Goal: Complete application form: Complete application form

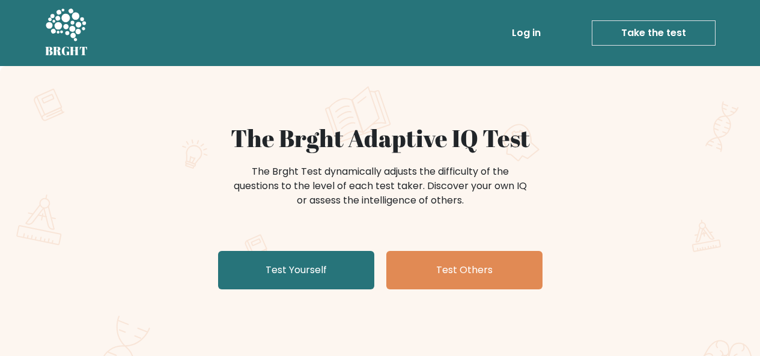
click at [601, 210] on div "The Brght Test dynamically adjusts the difficulty of the questions to the level…" at bounding box center [380, 192] width 481 height 60
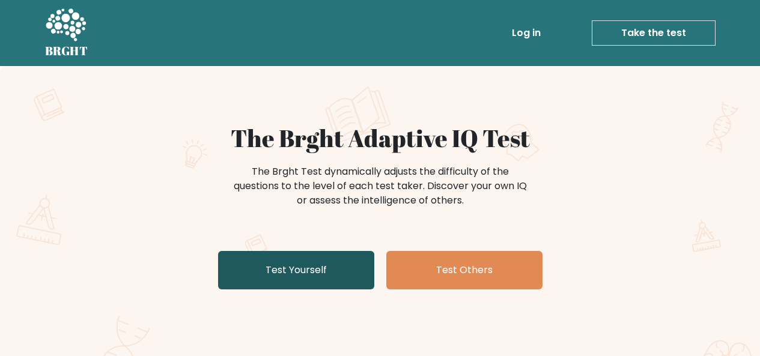
click at [341, 270] on link "Test Yourself" at bounding box center [296, 270] width 156 height 38
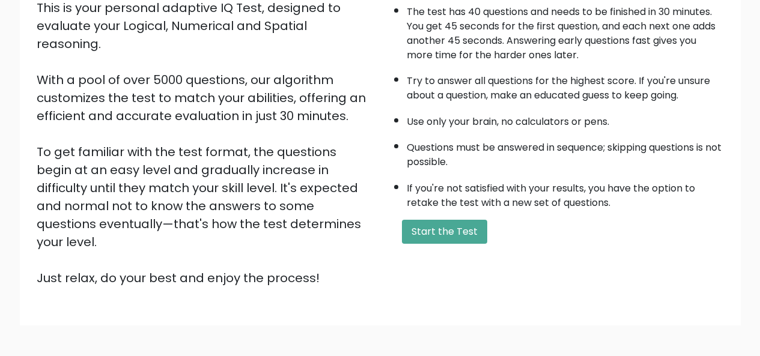
scroll to position [194, 0]
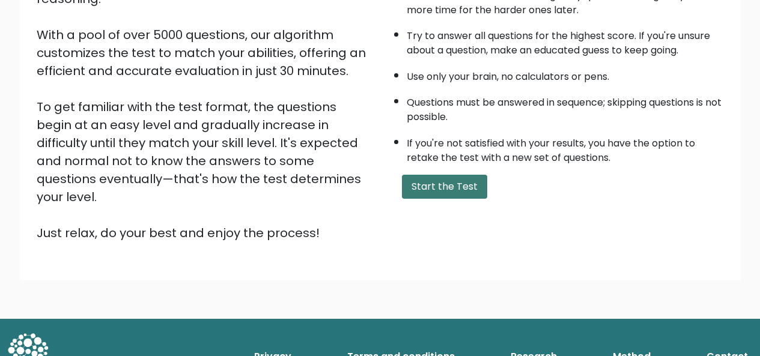
click at [469, 186] on button "Start the Test" at bounding box center [444, 187] width 85 height 24
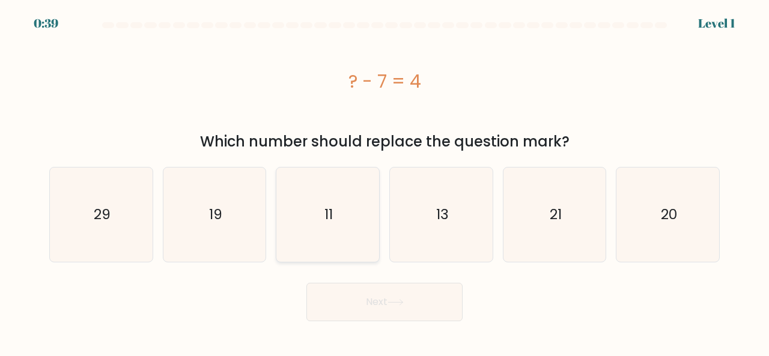
click at [329, 212] on text "11" at bounding box center [328, 215] width 8 height 20
click at [385, 181] on input "c. 11" at bounding box center [385, 179] width 1 height 3
radio input "true"
click at [330, 298] on button "Next" at bounding box center [384, 302] width 156 height 38
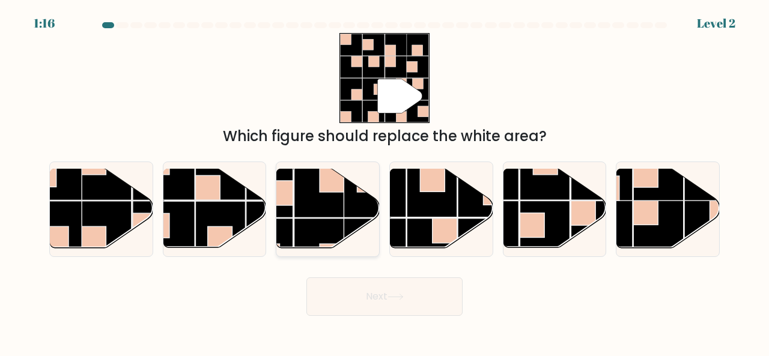
click at [338, 220] on rect at bounding box center [319, 244] width 50 height 50
click at [385, 181] on input "c." at bounding box center [385, 179] width 1 height 3
radio input "true"
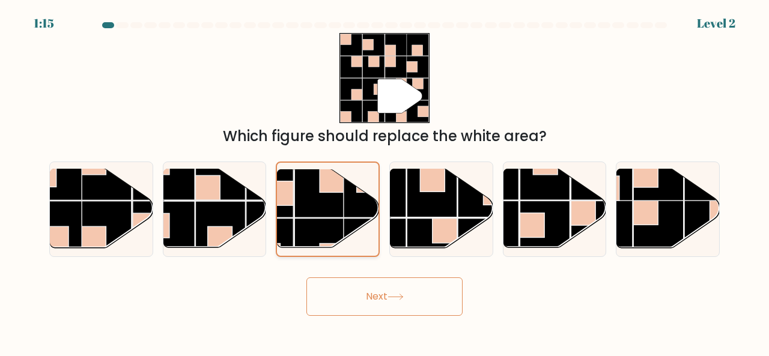
click at [338, 220] on rect at bounding box center [319, 243] width 49 height 49
click at [385, 181] on input "c." at bounding box center [385, 179] width 1 height 3
click at [434, 295] on button "Next" at bounding box center [384, 297] width 156 height 38
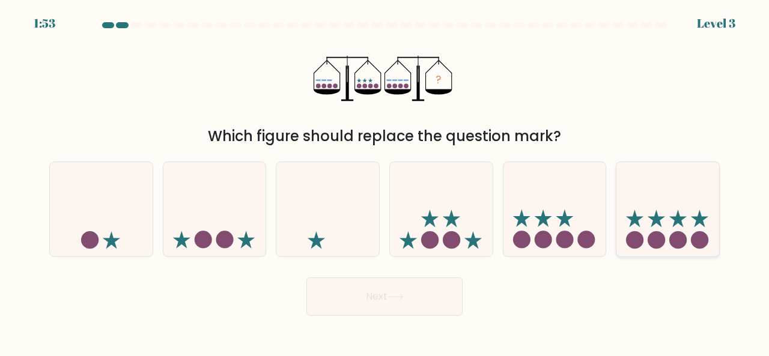
click at [658, 233] on circle at bounding box center [656, 239] width 17 height 17
click at [385, 181] on input "f." at bounding box center [385, 179] width 1 height 3
radio input "true"
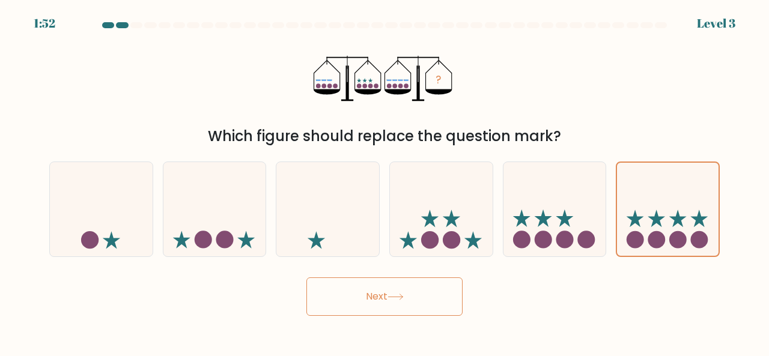
click at [427, 292] on button "Next" at bounding box center [384, 297] width 156 height 38
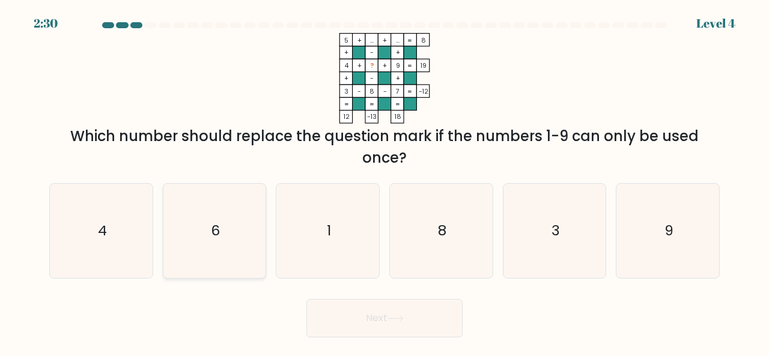
click at [212, 228] on text "6" at bounding box center [215, 230] width 9 height 20
click at [385, 181] on input "b. 6" at bounding box center [385, 179] width 1 height 3
radio input "true"
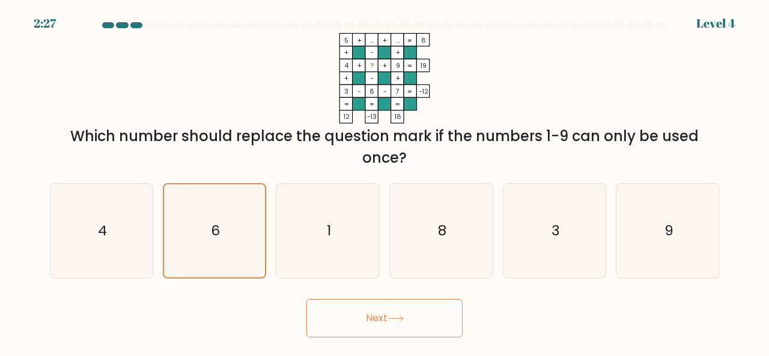
click at [348, 311] on button "Next" at bounding box center [384, 318] width 156 height 38
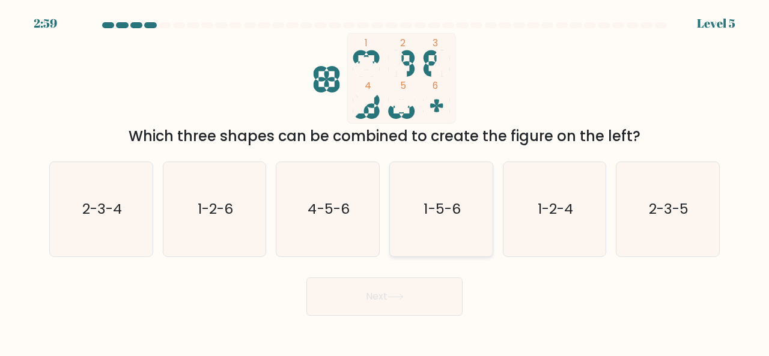
click at [440, 216] on text "1-5-6" at bounding box center [442, 209] width 37 height 20
click at [385, 181] on input "d. 1-5-6" at bounding box center [385, 179] width 1 height 3
radio input "true"
click at [433, 302] on button "Next" at bounding box center [384, 297] width 156 height 38
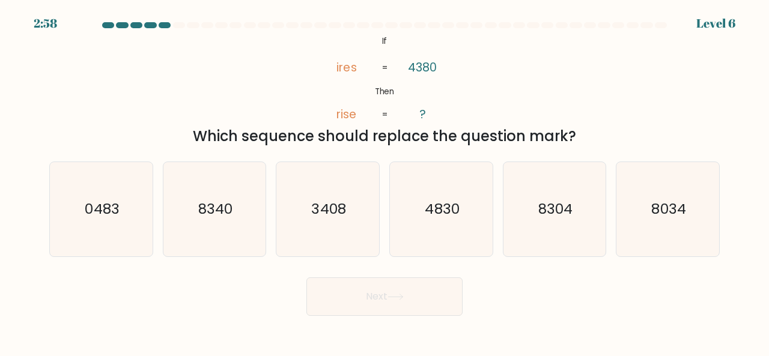
click at [427, 300] on button "Next" at bounding box center [384, 297] width 156 height 38
click at [370, 278] on button "Next" at bounding box center [384, 297] width 156 height 38
click at [342, 215] on text "3408" at bounding box center [329, 209] width 34 height 20
click at [385, 181] on input "c. 3408" at bounding box center [385, 179] width 1 height 3
radio input "true"
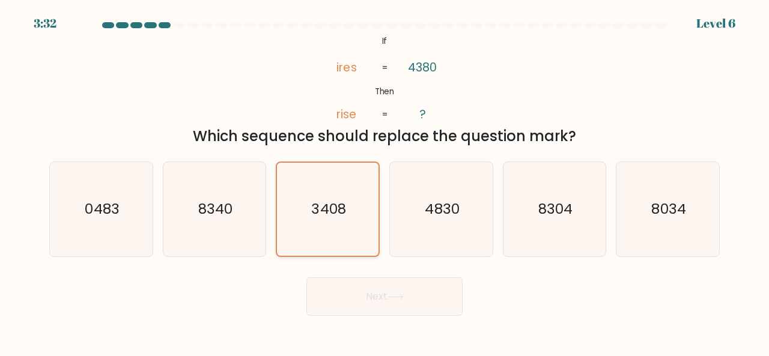
click at [320, 222] on icon "3408" at bounding box center [327, 209] width 93 height 93
click at [385, 181] on input "c. 3408" at bounding box center [385, 179] width 1 height 3
click at [291, 224] on icon "3408" at bounding box center [327, 209] width 93 height 93
click at [385, 181] on input "c. 3408" at bounding box center [385, 179] width 1 height 3
click at [367, 291] on button "Next" at bounding box center [384, 297] width 156 height 38
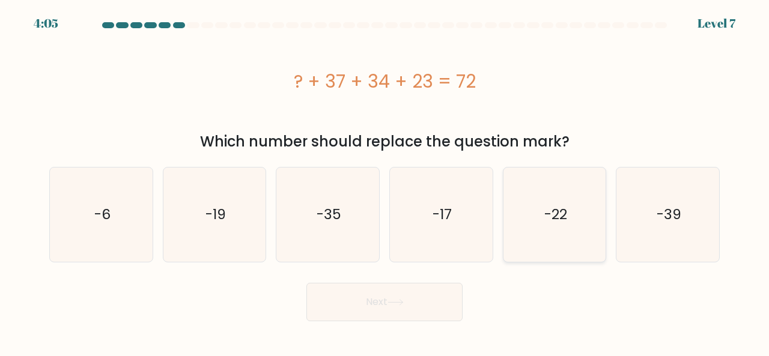
click at [555, 214] on text "-22" at bounding box center [555, 215] width 23 height 20
click at [385, 181] on input "e. -22" at bounding box center [385, 179] width 1 height 3
radio input "true"
click at [446, 300] on button "Next" at bounding box center [384, 302] width 156 height 38
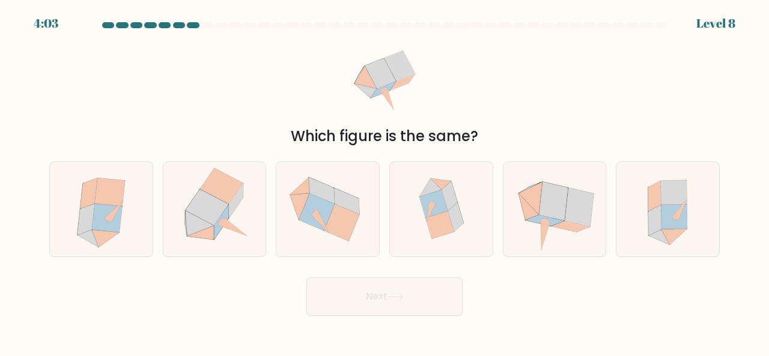
click at [446, 304] on button "Next" at bounding box center [384, 297] width 156 height 38
click at [261, 284] on div "Next" at bounding box center [384, 294] width 685 height 44
click at [336, 210] on icon at bounding box center [341, 222] width 35 height 37
click at [385, 181] on input "c." at bounding box center [385, 179] width 1 height 3
radio input "true"
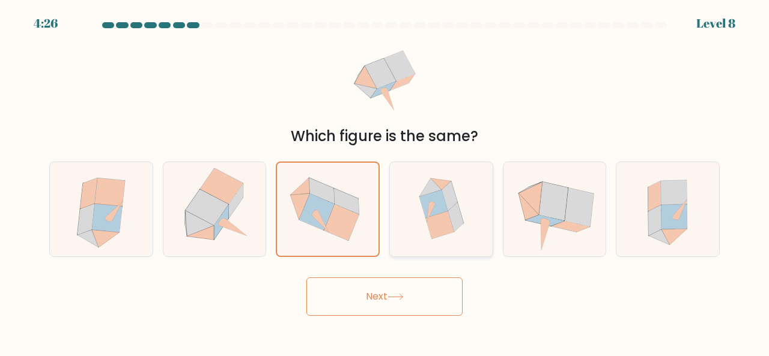
click at [439, 210] on icon at bounding box center [433, 204] width 28 height 28
click at [385, 181] on input "d." at bounding box center [385, 179] width 1 height 3
radio input "true"
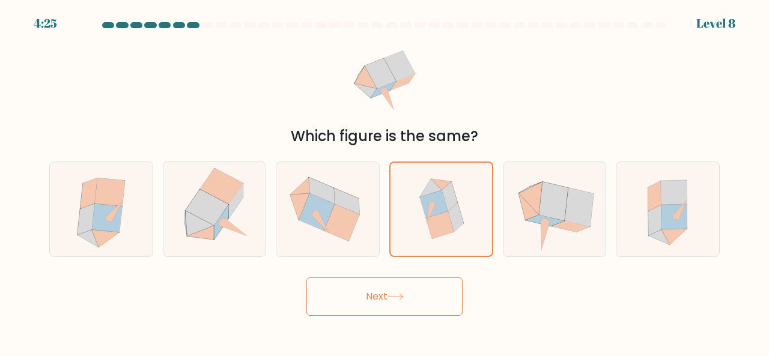
click at [433, 293] on button "Next" at bounding box center [384, 297] width 156 height 38
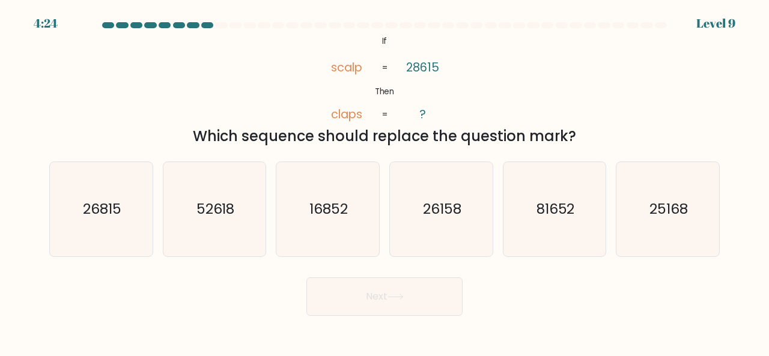
click at [428, 292] on button "Next" at bounding box center [384, 297] width 156 height 38
click at [200, 294] on div "Next" at bounding box center [384, 294] width 685 height 44
click at [561, 204] on text "81652" at bounding box center [556, 209] width 38 height 20
click at [385, 181] on input "e. 81652" at bounding box center [385, 179] width 1 height 3
radio input "true"
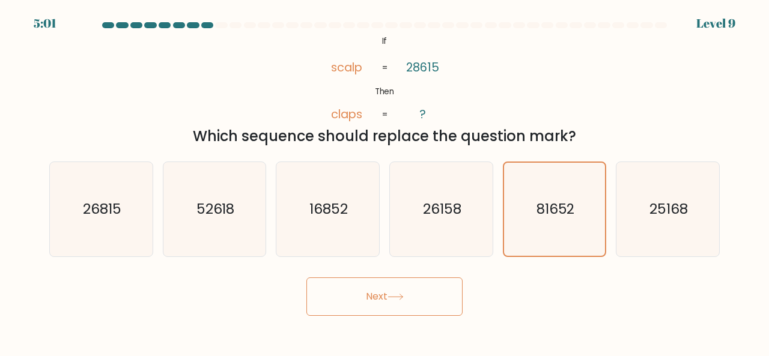
click at [438, 291] on button "Next" at bounding box center [384, 297] width 156 height 38
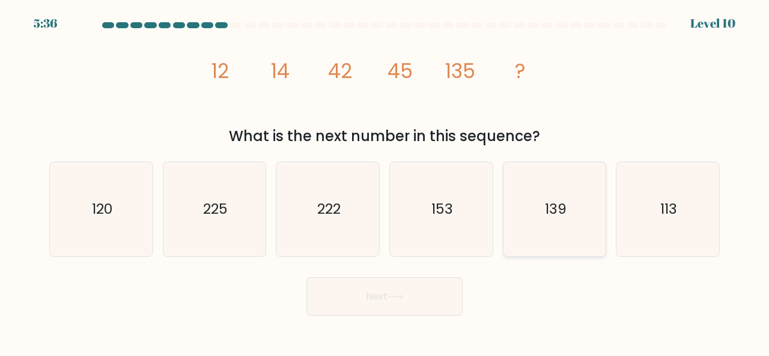
click at [567, 211] on icon "139" at bounding box center [555, 209] width 94 height 94
click at [385, 181] on input "e. 139" at bounding box center [385, 179] width 1 height 3
radio input "true"
click at [434, 303] on button "Next" at bounding box center [384, 297] width 156 height 38
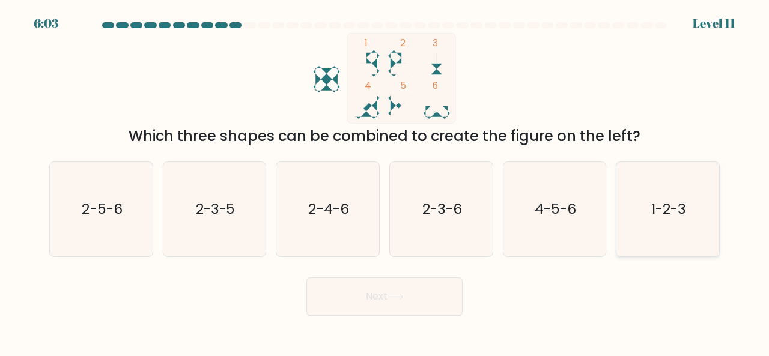
click at [704, 255] on icon "1-2-3" at bounding box center [668, 209] width 94 height 94
click at [385, 181] on input "f. 1-2-3" at bounding box center [385, 179] width 1 height 3
radio input "true"
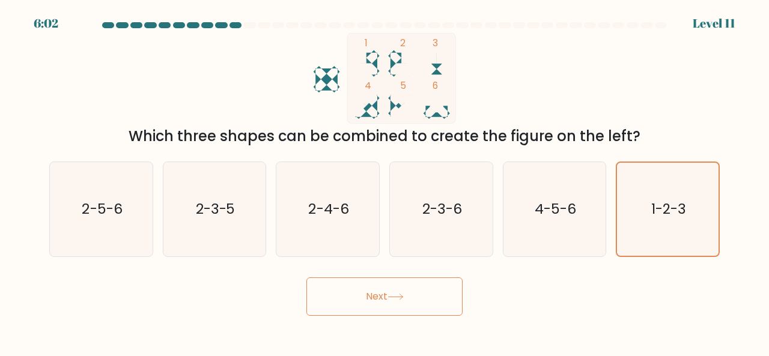
click at [436, 291] on button "Next" at bounding box center [384, 297] width 156 height 38
click at [440, 302] on button "Next" at bounding box center [384, 297] width 156 height 38
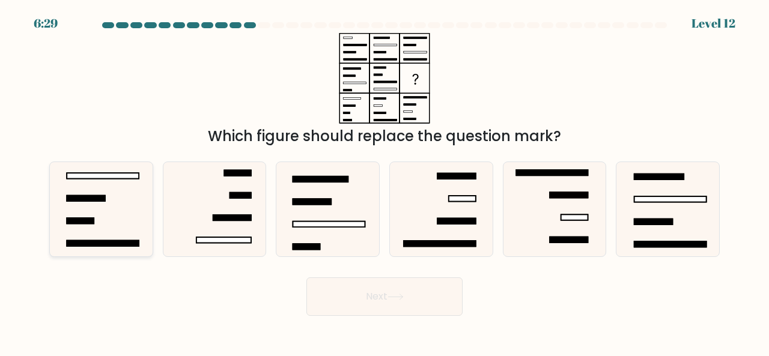
click at [129, 211] on icon at bounding box center [101, 209] width 94 height 94
click at [385, 181] on input "a." at bounding box center [385, 179] width 1 height 3
radio input "true"
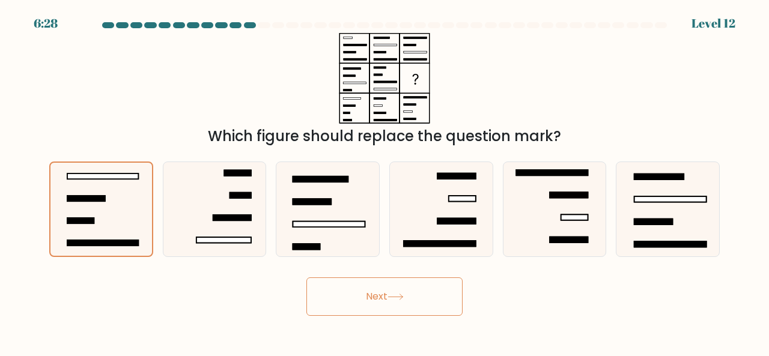
click at [377, 288] on button "Next" at bounding box center [384, 297] width 156 height 38
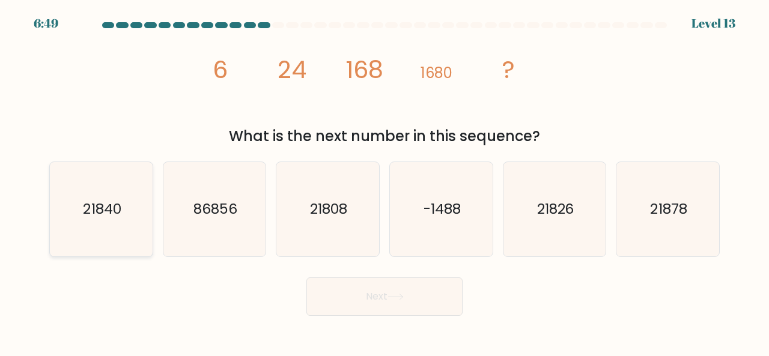
click at [110, 206] on text "21840" at bounding box center [102, 209] width 38 height 20
click at [385, 181] on input "a. 21840" at bounding box center [385, 179] width 1 height 3
radio input "true"
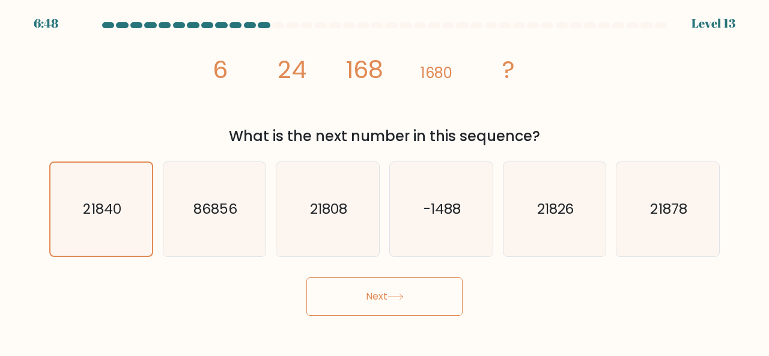
click at [412, 289] on button "Next" at bounding box center [384, 297] width 156 height 38
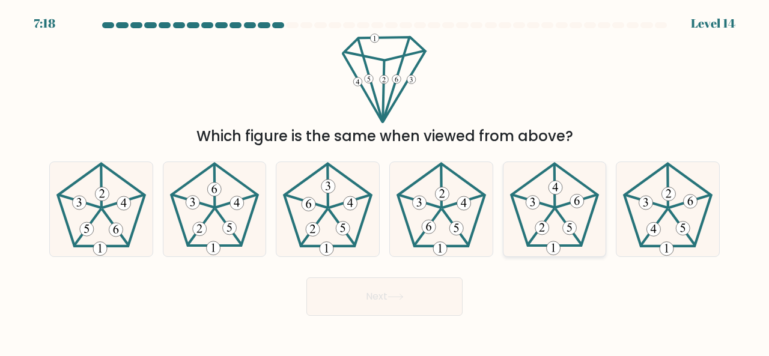
click at [558, 225] on icon at bounding box center [555, 209] width 94 height 94
click at [385, 181] on input "e." at bounding box center [385, 179] width 1 height 3
radio input "true"
click at [437, 297] on button "Next" at bounding box center [384, 297] width 156 height 38
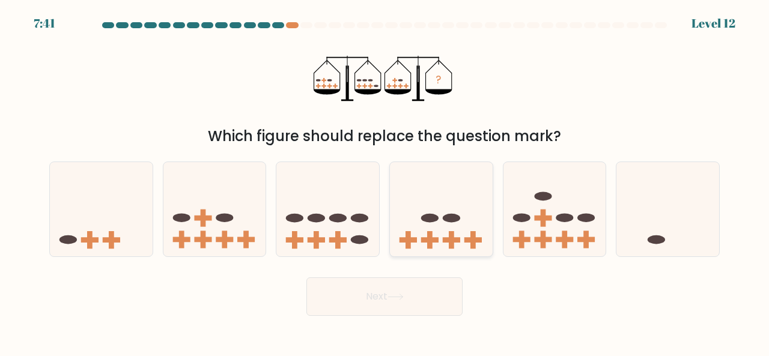
click at [434, 235] on icon at bounding box center [441, 208] width 103 height 85
click at [385, 181] on input "d." at bounding box center [385, 179] width 1 height 3
radio input "true"
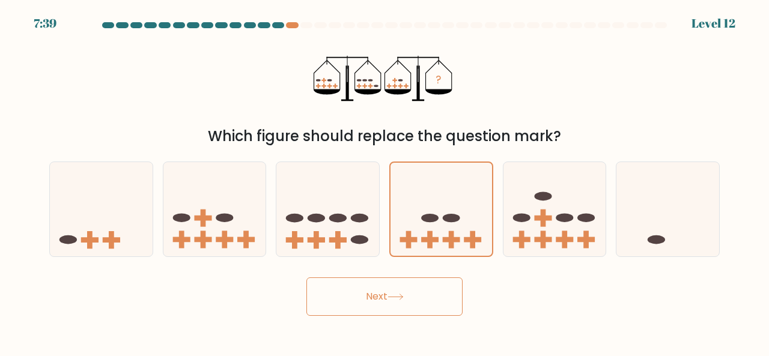
click at [384, 289] on button "Next" at bounding box center [384, 297] width 156 height 38
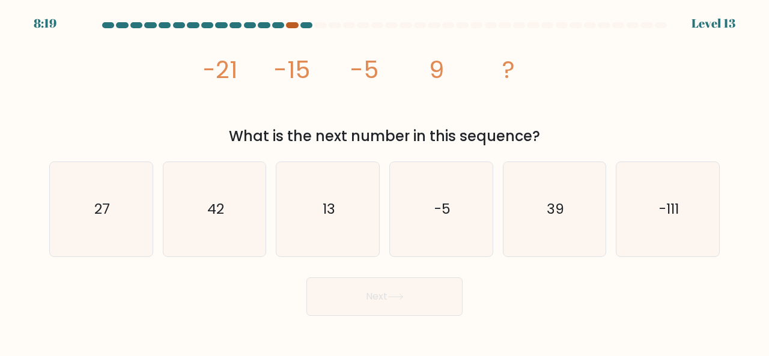
click at [295, 25] on div at bounding box center [292, 25] width 12 height 6
click at [111, 201] on icon "27" at bounding box center [101, 209] width 94 height 94
click at [385, 181] on input "a. 27" at bounding box center [385, 179] width 1 height 3
radio input "true"
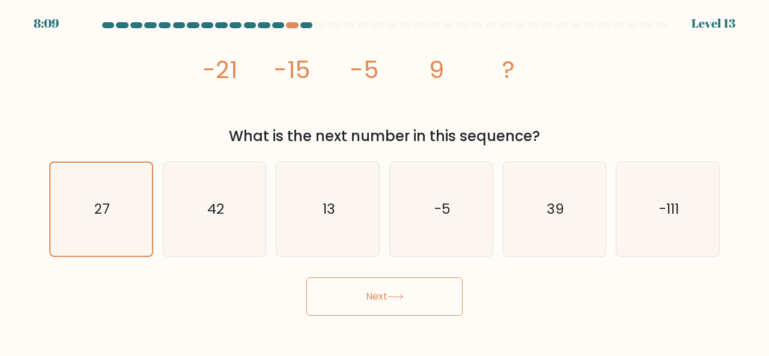
click at [412, 296] on button "Next" at bounding box center [384, 297] width 156 height 38
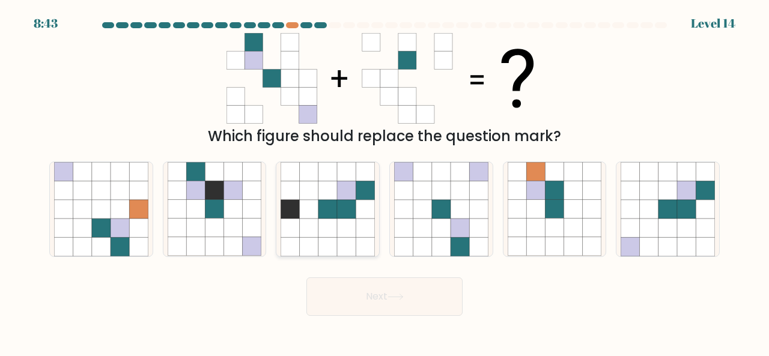
click at [286, 195] on icon at bounding box center [290, 190] width 19 height 19
click at [385, 181] on input "c." at bounding box center [385, 179] width 1 height 3
radio input "true"
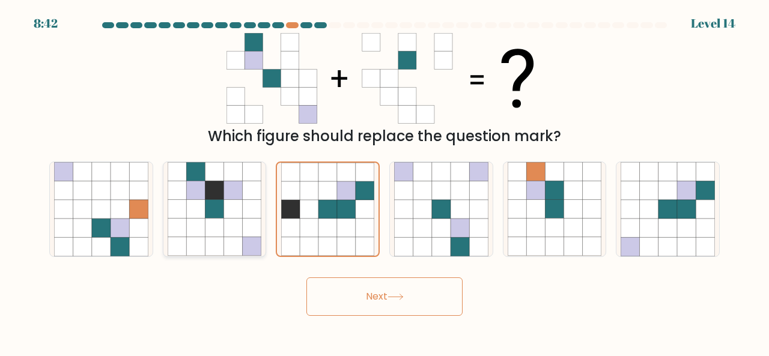
click at [245, 198] on icon at bounding box center [252, 190] width 19 height 19
click at [385, 181] on input "b." at bounding box center [385, 179] width 1 height 3
radio input "true"
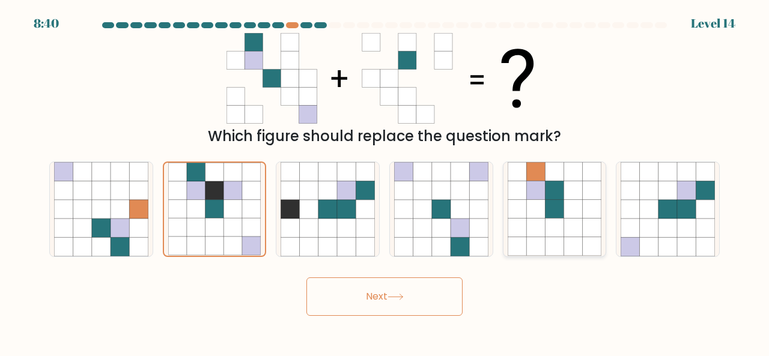
click at [517, 217] on icon at bounding box center [517, 209] width 19 height 19
click at [385, 181] on input "e." at bounding box center [385, 179] width 1 height 3
radio input "true"
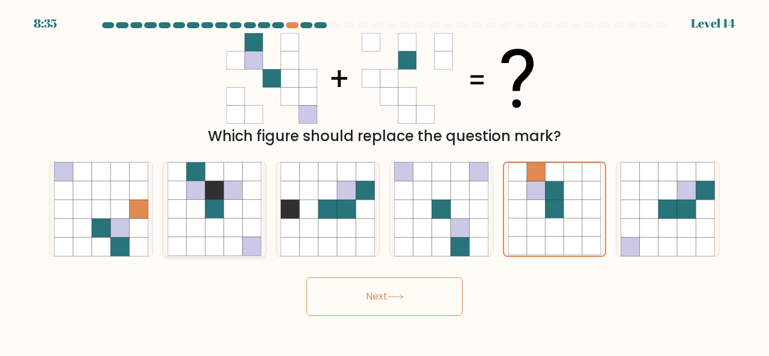
click at [200, 169] on icon at bounding box center [195, 171] width 19 height 19
click at [385, 178] on input "b." at bounding box center [385, 179] width 1 height 3
radio input "true"
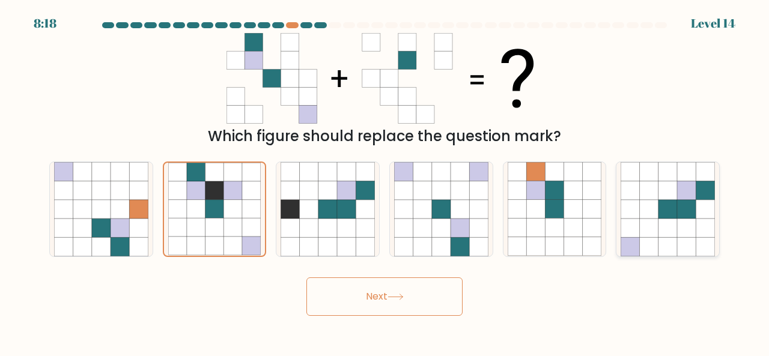
click at [648, 233] on icon at bounding box center [649, 228] width 19 height 19
click at [385, 181] on input "f." at bounding box center [385, 179] width 1 height 3
radio input "true"
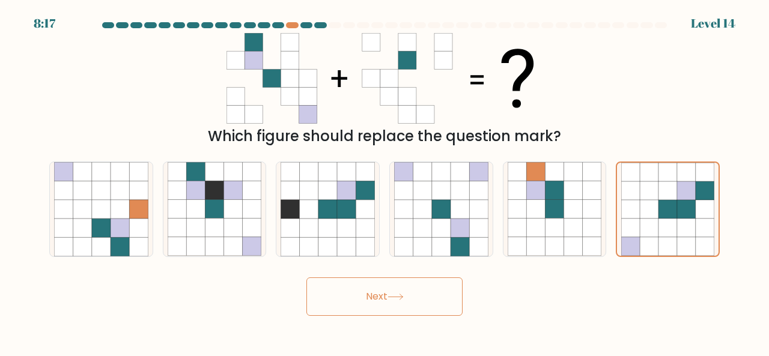
click at [447, 291] on button "Next" at bounding box center [384, 297] width 156 height 38
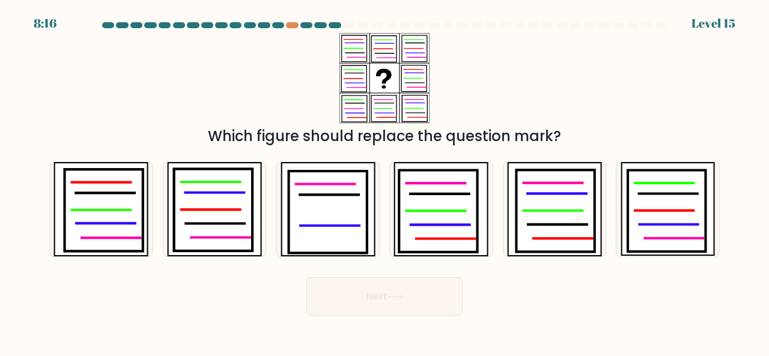
click at [425, 294] on button "Next" at bounding box center [384, 297] width 156 height 38
click at [377, 284] on button "Next" at bounding box center [384, 297] width 156 height 38
click at [124, 214] on icon at bounding box center [104, 210] width 78 height 82
click at [385, 181] on input "a." at bounding box center [385, 179] width 1 height 3
radio input "true"
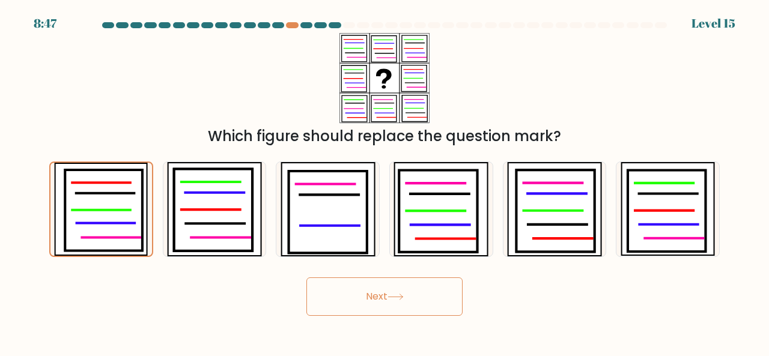
click at [382, 297] on button "Next" at bounding box center [384, 297] width 156 height 38
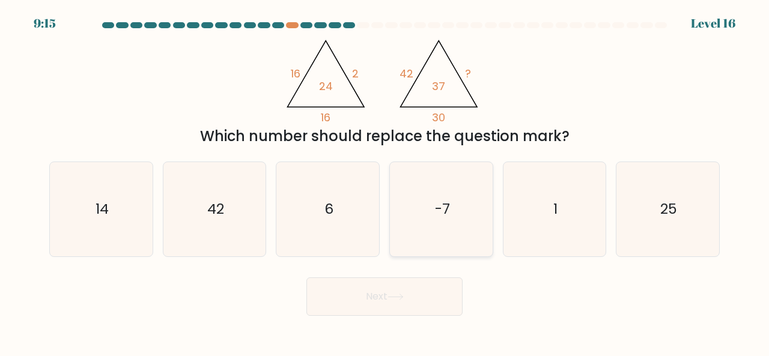
click at [442, 204] on text "-7" at bounding box center [441, 209] width 15 height 20
click at [385, 181] on input "d. -7" at bounding box center [385, 179] width 1 height 3
radio input "true"
click at [330, 213] on text "6" at bounding box center [328, 209] width 9 height 20
click at [385, 181] on input "c. 6" at bounding box center [385, 179] width 1 height 3
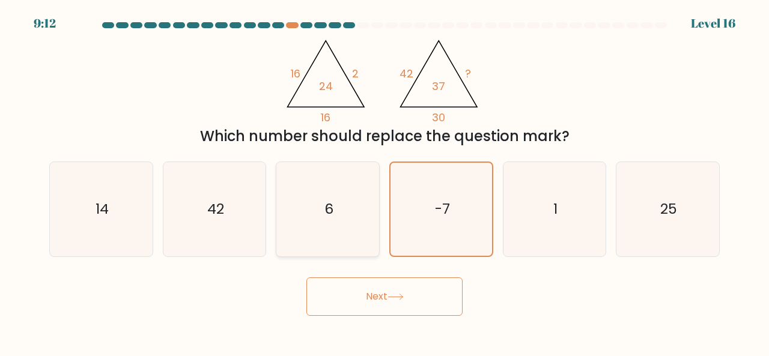
radio input "true"
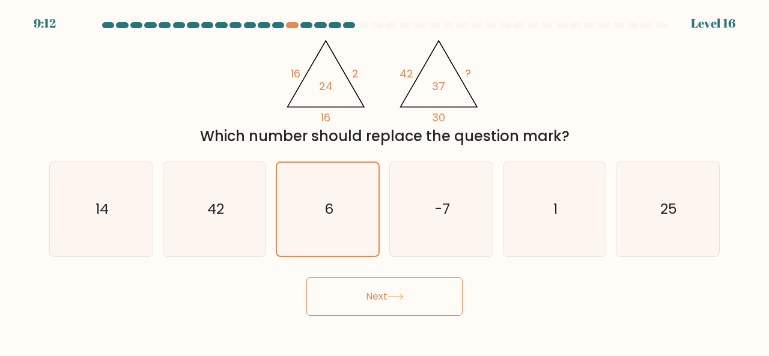
click at [380, 288] on button "Next" at bounding box center [384, 297] width 156 height 38
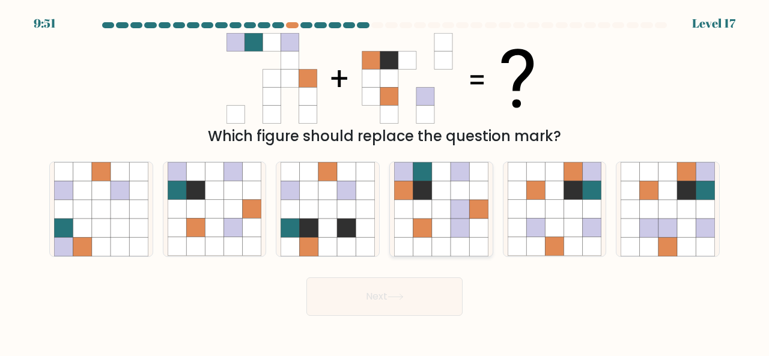
click at [467, 223] on icon at bounding box center [460, 228] width 19 height 19
click at [385, 181] on input "d." at bounding box center [385, 179] width 1 height 3
radio input "true"
click at [403, 300] on button "Next" at bounding box center [384, 297] width 156 height 38
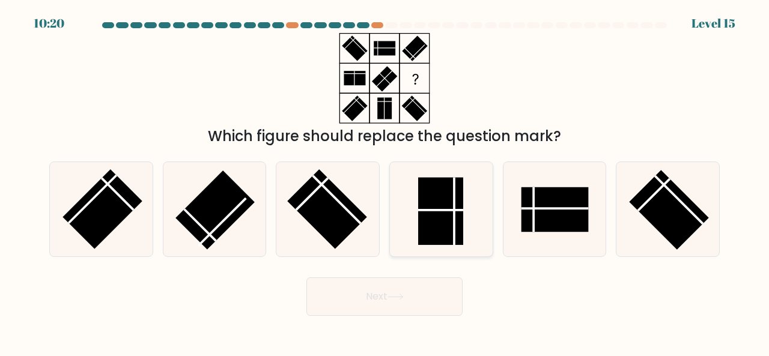
click at [443, 213] on rect at bounding box center [440, 210] width 45 height 67
click at [385, 181] on input "d." at bounding box center [385, 179] width 1 height 3
radio input "true"
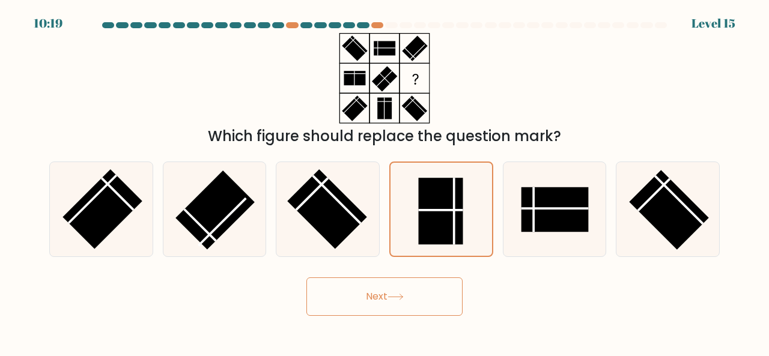
click at [404, 299] on icon at bounding box center [396, 297] width 16 height 7
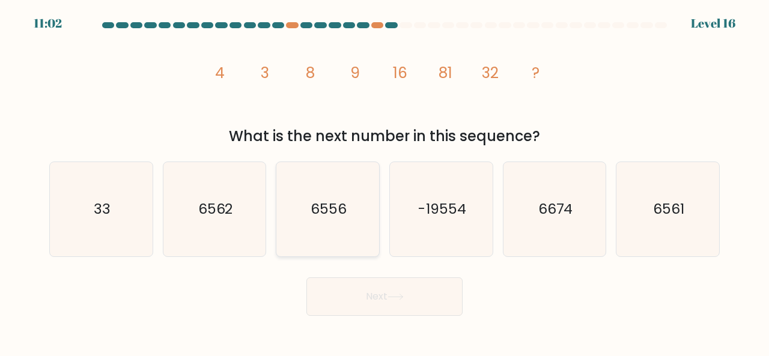
click at [326, 203] on text "6556" at bounding box center [329, 209] width 36 height 20
click at [385, 181] on input "c. 6556" at bounding box center [385, 179] width 1 height 3
radio input "true"
click at [370, 297] on button "Next" at bounding box center [384, 297] width 156 height 38
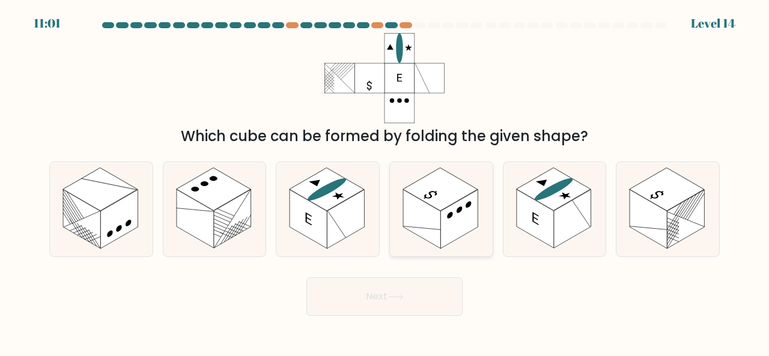
click at [425, 198] on rect at bounding box center [440, 189] width 75 height 43
click at [385, 181] on input "d." at bounding box center [385, 179] width 1 height 3
radio input "true"
click at [380, 297] on button "Next" at bounding box center [384, 297] width 156 height 38
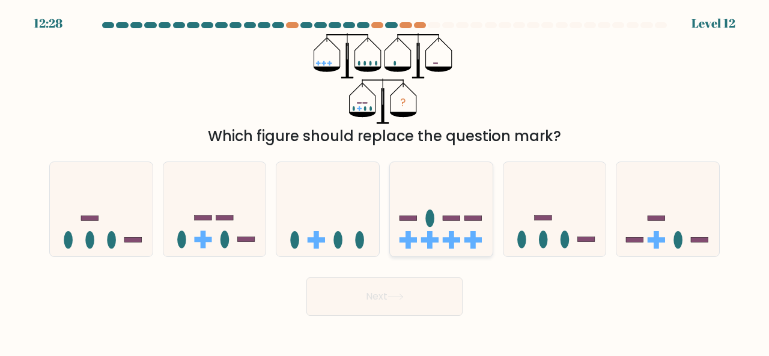
click at [430, 227] on ellipse at bounding box center [429, 218] width 9 height 17
click at [385, 181] on input "d." at bounding box center [385, 179] width 1 height 3
radio input "true"
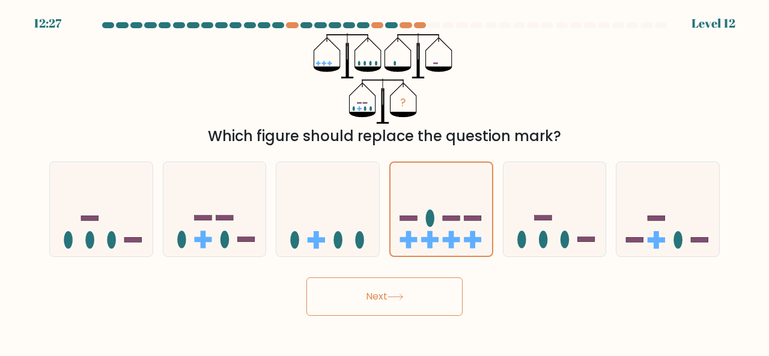
click at [387, 289] on button "Next" at bounding box center [384, 297] width 156 height 38
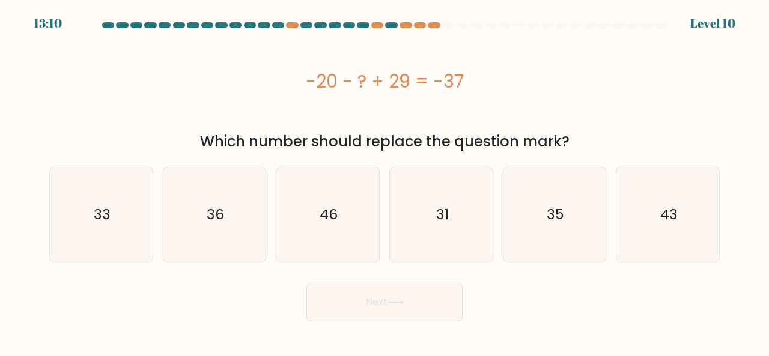
click at [398, 297] on button "Next" at bounding box center [384, 302] width 156 height 38
click at [443, 208] on text "31" at bounding box center [442, 215] width 13 height 20
click at [385, 181] on input "d. 31" at bounding box center [385, 179] width 1 height 3
radio input "true"
click at [357, 302] on button "Next" at bounding box center [384, 302] width 156 height 38
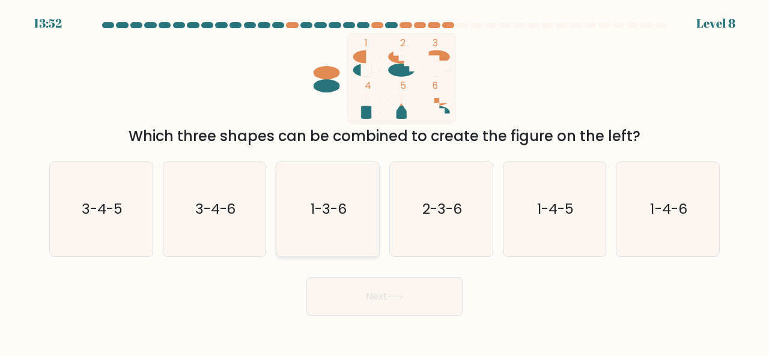
click at [322, 208] on text "1-3-6" at bounding box center [329, 209] width 36 height 20
click at [385, 181] on input "c. 1-3-6" at bounding box center [385, 179] width 1 height 3
radio input "true"
click at [345, 303] on button "Next" at bounding box center [384, 297] width 156 height 38
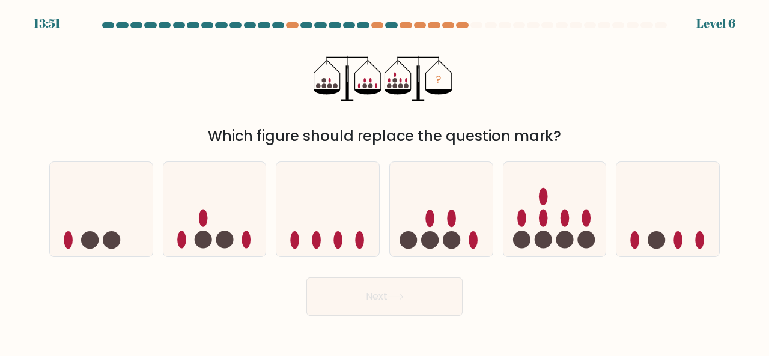
click at [377, 299] on button "Next" at bounding box center [384, 297] width 156 height 38
click at [353, 213] on icon at bounding box center [327, 208] width 103 height 85
click at [385, 181] on input "c." at bounding box center [385, 179] width 1 height 3
radio input "true"
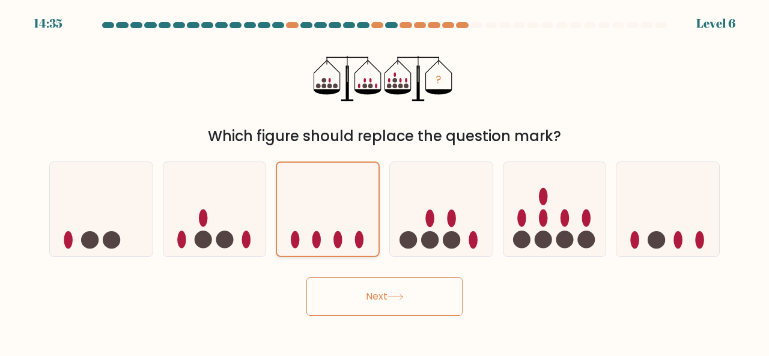
click at [356, 233] on icon at bounding box center [328, 209] width 102 height 84
click at [385, 181] on input "c." at bounding box center [385, 179] width 1 height 3
click at [380, 308] on button "Next" at bounding box center [384, 297] width 156 height 38
click at [383, 301] on button "Next" at bounding box center [384, 297] width 156 height 38
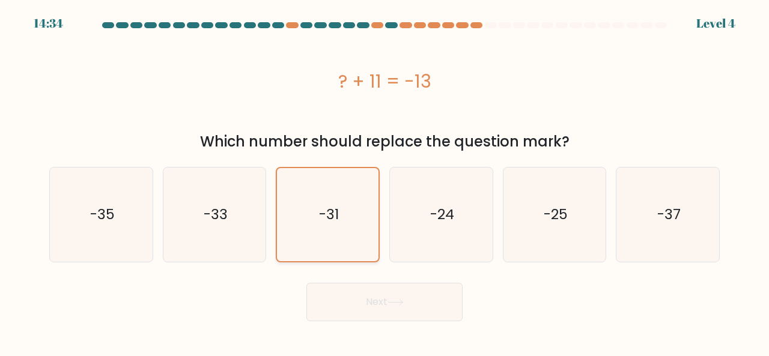
click at [354, 231] on icon "-31" at bounding box center [327, 214] width 93 height 93
click at [385, 181] on input "c. -31" at bounding box center [385, 179] width 1 height 3
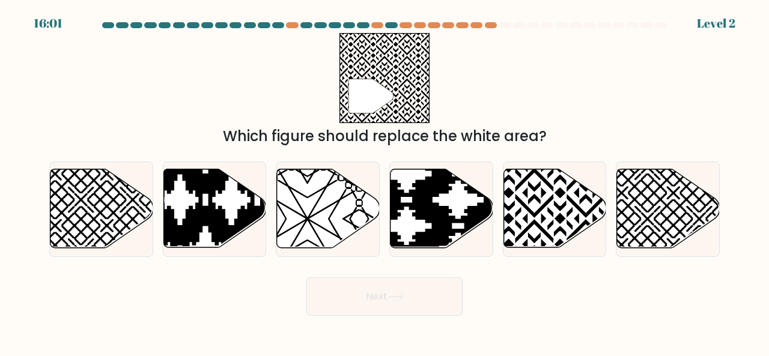
click at [386, 302] on button "Next" at bounding box center [384, 297] width 156 height 38
click at [376, 299] on button "Next" at bounding box center [384, 297] width 156 height 38
click at [429, 220] on icon at bounding box center [406, 251] width 207 height 207
click at [385, 181] on input "d." at bounding box center [385, 179] width 1 height 3
radio input "true"
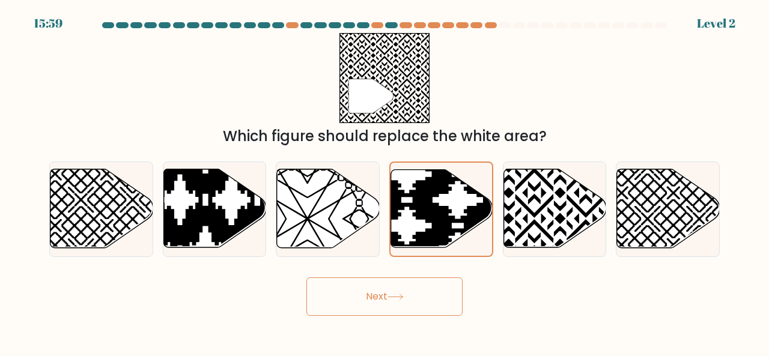
click at [383, 303] on button "Next" at bounding box center [384, 297] width 156 height 38
click at [389, 307] on button "Next" at bounding box center [384, 297] width 156 height 38
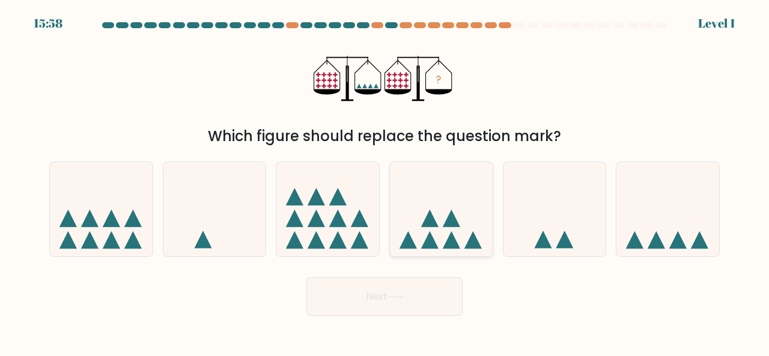
click at [425, 213] on icon at bounding box center [441, 208] width 103 height 85
click at [385, 181] on input "d." at bounding box center [385, 179] width 1 height 3
radio input "true"
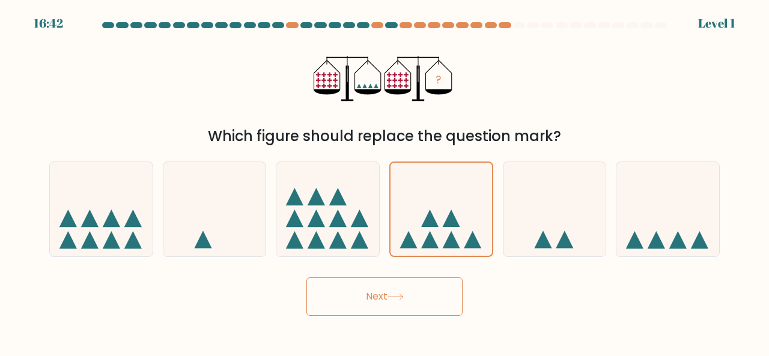
click at [387, 302] on button "Next" at bounding box center [384, 297] width 156 height 38
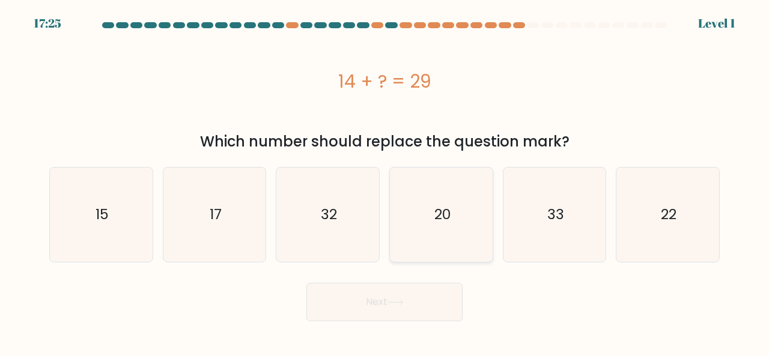
click at [435, 224] on text "20" at bounding box center [442, 215] width 16 height 20
click at [385, 181] on input "d. 20" at bounding box center [385, 179] width 1 height 3
radio input "true"
click at [395, 302] on icon at bounding box center [396, 302] width 16 height 7
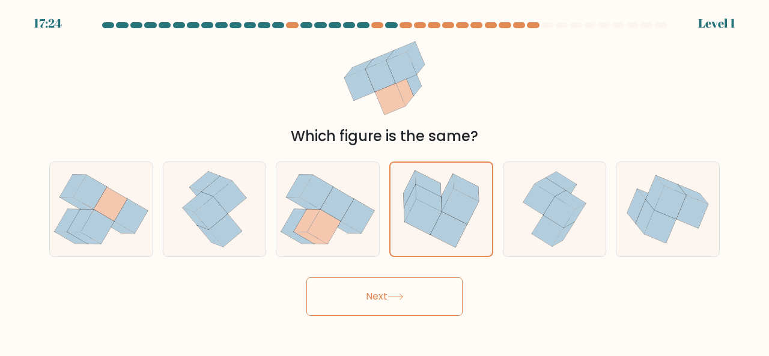
click at [391, 303] on button "Next" at bounding box center [384, 297] width 156 height 38
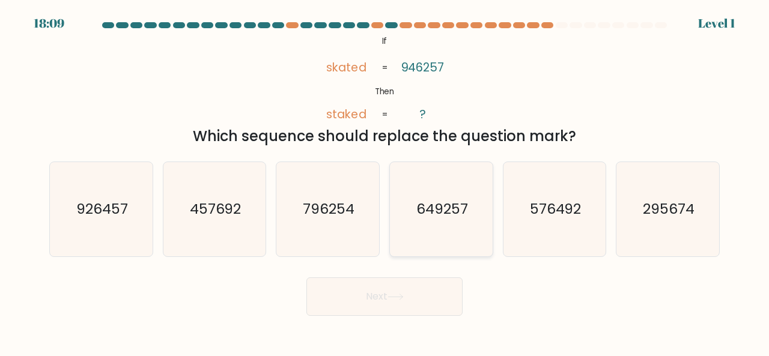
click at [426, 221] on icon "649257" at bounding box center [441, 209] width 94 height 94
click at [385, 181] on input "d. 649257" at bounding box center [385, 179] width 1 height 3
radio input "true"
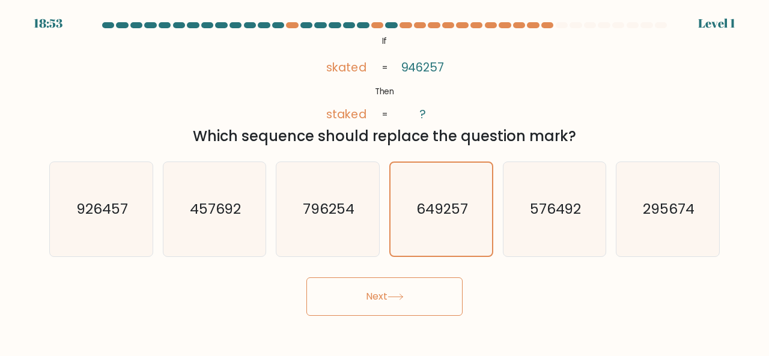
click at [389, 303] on button "Next" at bounding box center [384, 297] width 156 height 38
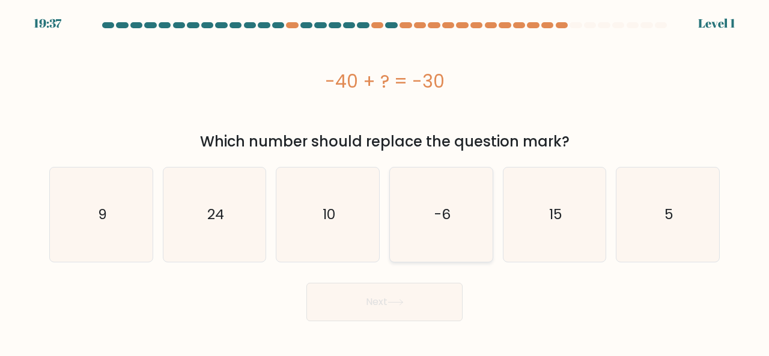
click at [433, 216] on icon "-6" at bounding box center [441, 215] width 94 height 94
click at [385, 181] on input "d. -6" at bounding box center [385, 179] width 1 height 3
radio input "true"
click at [389, 304] on button "Next" at bounding box center [384, 302] width 156 height 38
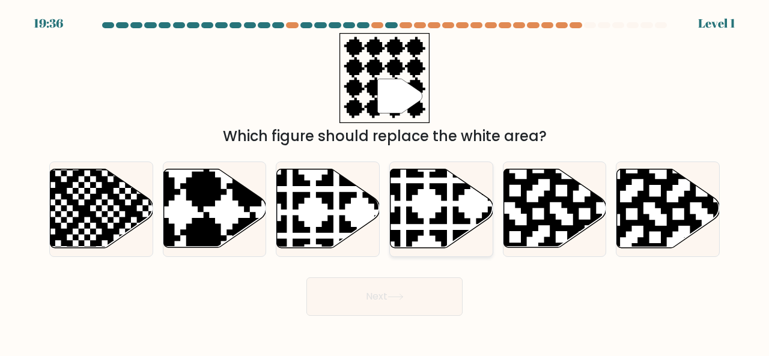
click at [431, 216] on icon at bounding box center [442, 208] width 103 height 79
click at [385, 181] on input "d." at bounding box center [385, 179] width 1 height 3
radio input "true"
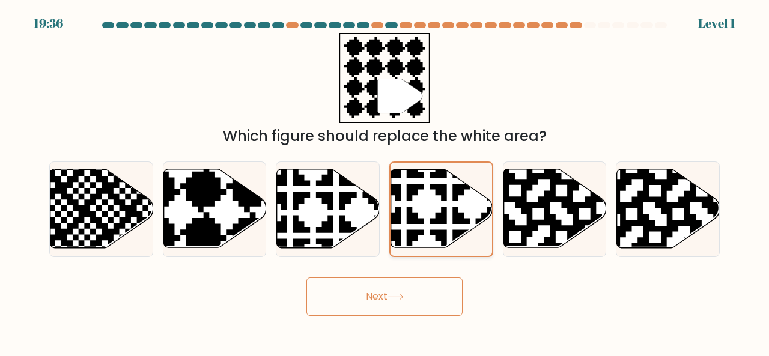
click at [395, 305] on button "Next" at bounding box center [384, 297] width 156 height 38
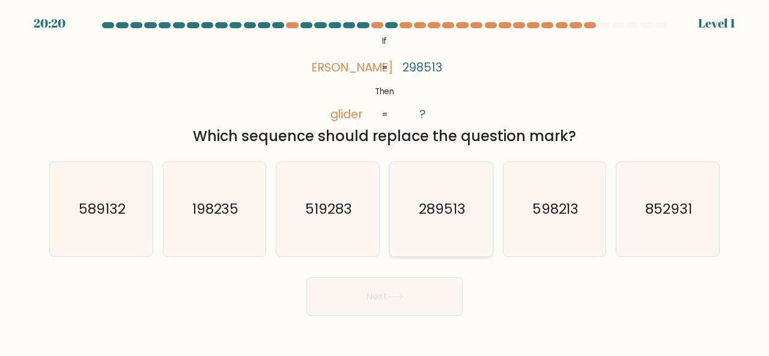
click at [454, 224] on icon "289513" at bounding box center [441, 209] width 94 height 94
click at [385, 181] on input "d. 289513" at bounding box center [385, 179] width 1 height 3
radio input "true"
click at [455, 223] on icon "289513" at bounding box center [441, 209] width 93 height 93
click at [385, 181] on input "d. 289513" at bounding box center [385, 179] width 1 height 3
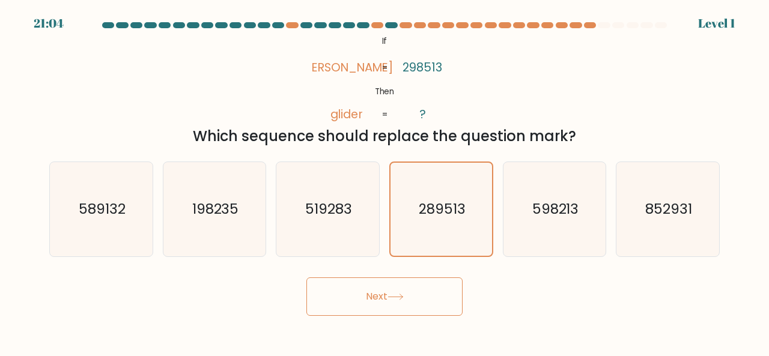
click at [398, 297] on icon at bounding box center [395, 296] width 14 height 5
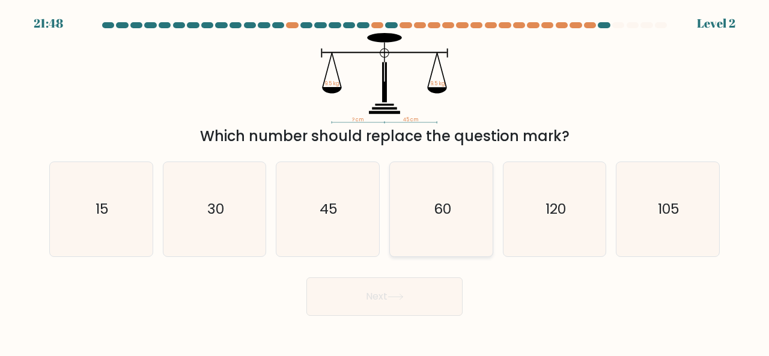
click at [443, 219] on text "60" at bounding box center [441, 209] width 17 height 20
click at [385, 181] on input "d. 60" at bounding box center [385, 179] width 1 height 3
radio input "true"
click at [403, 301] on button "Next" at bounding box center [384, 297] width 156 height 38
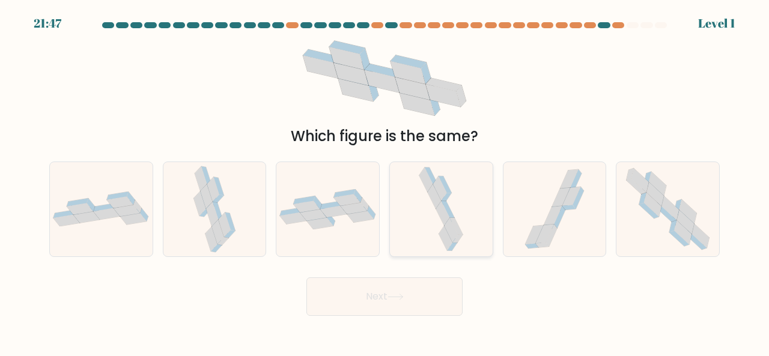
click at [450, 230] on icon at bounding box center [452, 230] width 14 height 25
click at [385, 181] on input "d." at bounding box center [385, 179] width 1 height 3
radio input "true"
click at [395, 303] on button "Next" at bounding box center [384, 297] width 156 height 38
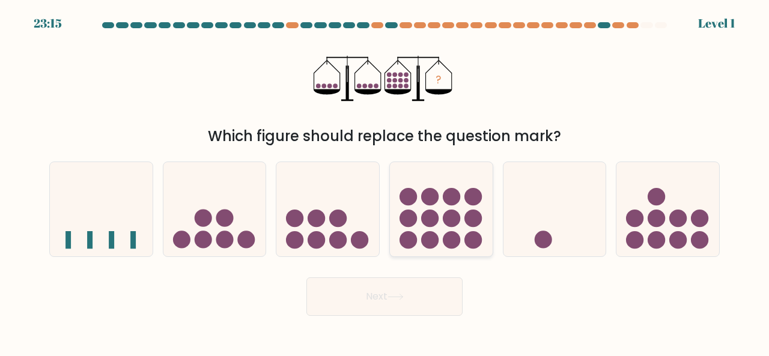
click at [449, 219] on circle at bounding box center [451, 218] width 17 height 17
click at [385, 181] on input "d." at bounding box center [385, 179] width 1 height 3
radio input "true"
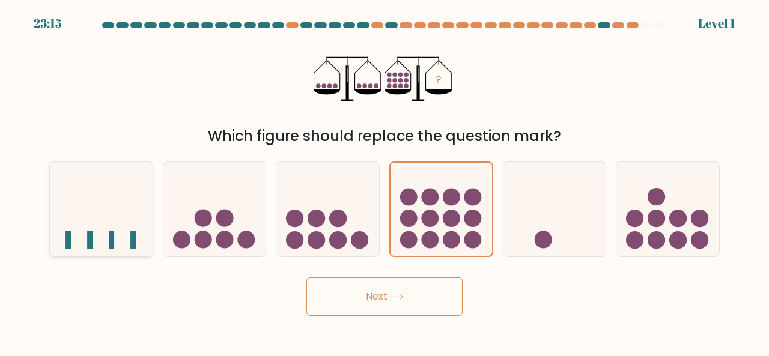
click at [117, 232] on icon at bounding box center [101, 208] width 103 height 85
click at [385, 181] on input "a." at bounding box center [385, 179] width 1 height 3
radio input "true"
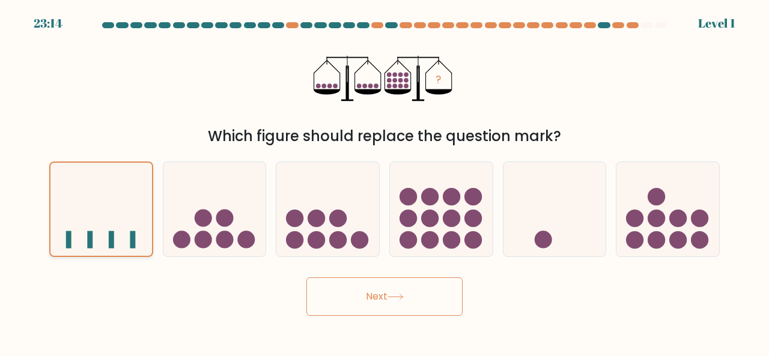
click at [123, 233] on icon at bounding box center [101, 209] width 102 height 84
click at [385, 181] on input "a." at bounding box center [385, 179] width 1 height 3
click at [124, 233] on icon at bounding box center [101, 209] width 102 height 84
click at [385, 181] on input "a." at bounding box center [385, 179] width 1 height 3
click at [141, 225] on icon at bounding box center [101, 209] width 102 height 84
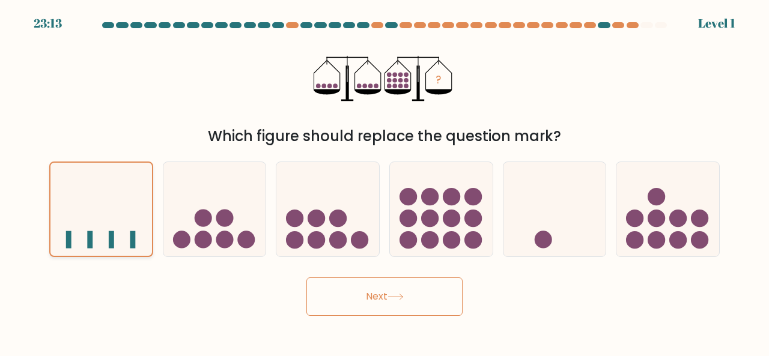
click at [385, 181] on input "a." at bounding box center [385, 179] width 1 height 3
click at [403, 226] on icon at bounding box center [441, 208] width 103 height 85
click at [385, 181] on input "d." at bounding box center [385, 179] width 1 height 3
radio input "true"
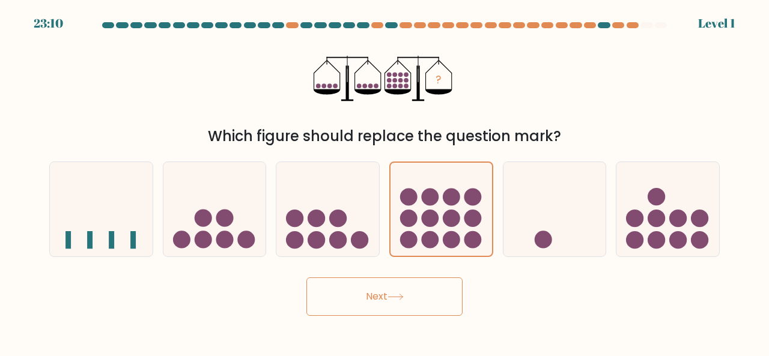
click at [402, 294] on icon at bounding box center [396, 297] width 16 height 7
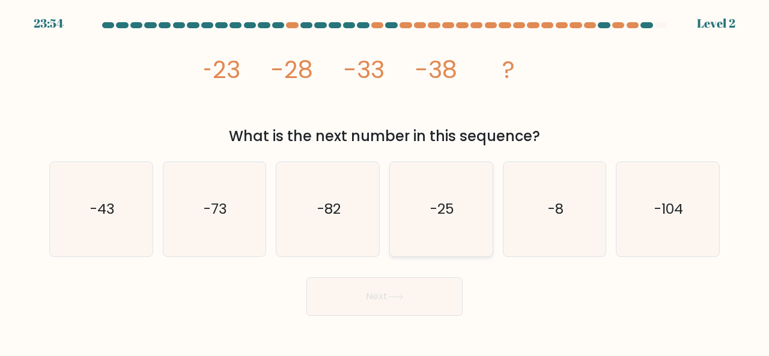
click at [437, 215] on text "-25" at bounding box center [442, 209] width 24 height 20
click at [385, 181] on input "d. -25" at bounding box center [385, 179] width 1 height 3
radio input "true"
click at [426, 298] on button "Next" at bounding box center [384, 297] width 156 height 38
click at [426, 296] on button "Next" at bounding box center [384, 297] width 156 height 38
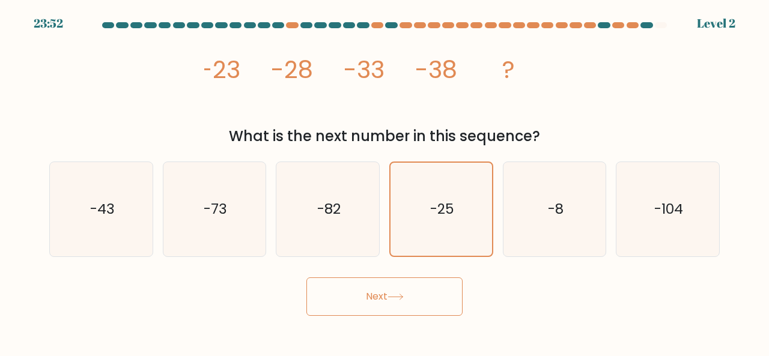
click at [422, 291] on button "Next" at bounding box center [384, 297] width 156 height 38
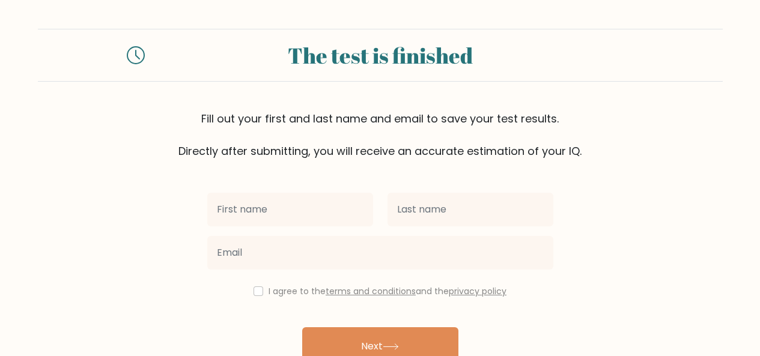
click at [321, 206] on input "text" at bounding box center [290, 210] width 166 height 34
type input "l"
type input "k"
type input "v"
type input "KV(R+M)"
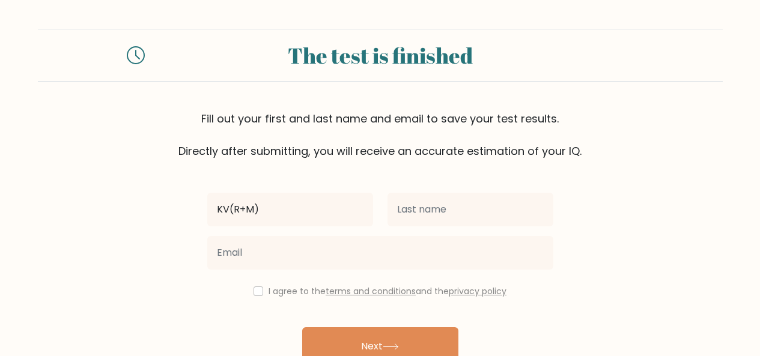
click at [302, 327] on button "Next" at bounding box center [380, 346] width 156 height 38
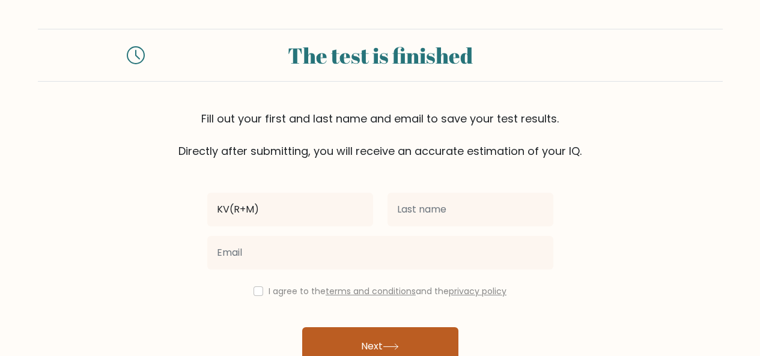
click at [417, 336] on button "Next" at bounding box center [380, 346] width 156 height 38
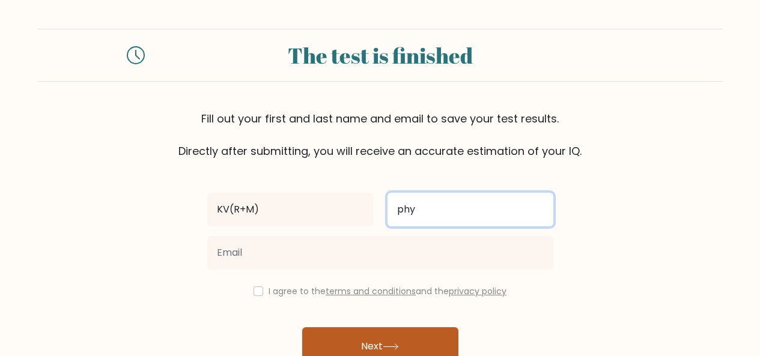
type input "phy"
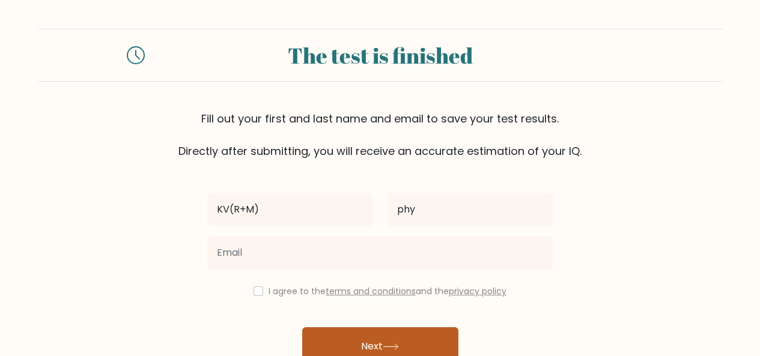
click at [420, 332] on button "Next" at bounding box center [380, 346] width 156 height 38
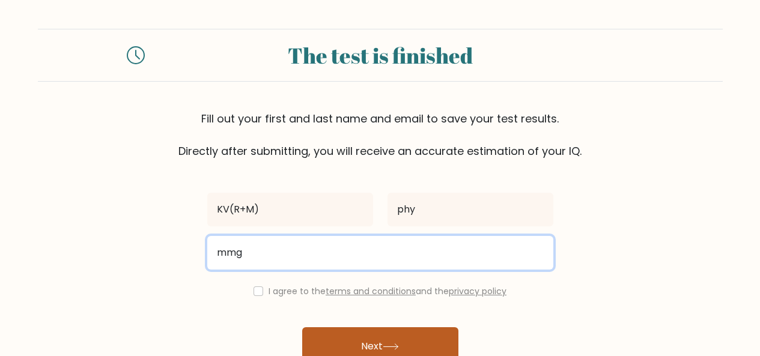
type input "mmg"
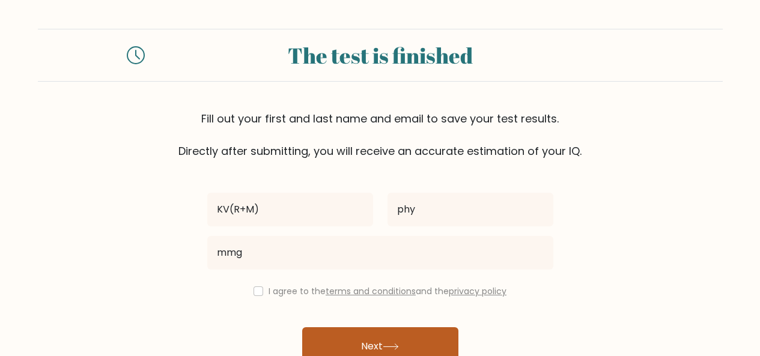
click at [413, 341] on button "Next" at bounding box center [380, 346] width 156 height 38
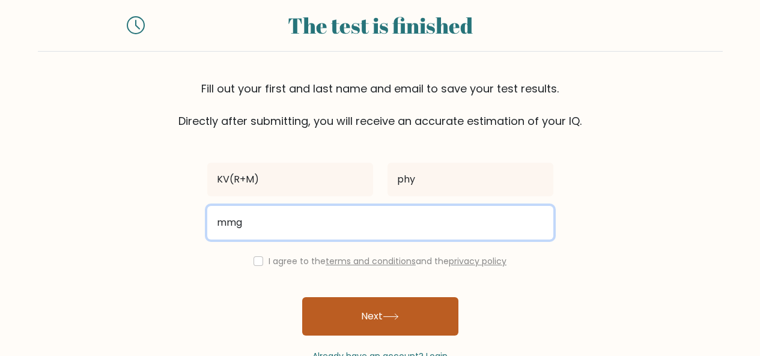
scroll to position [65, 0]
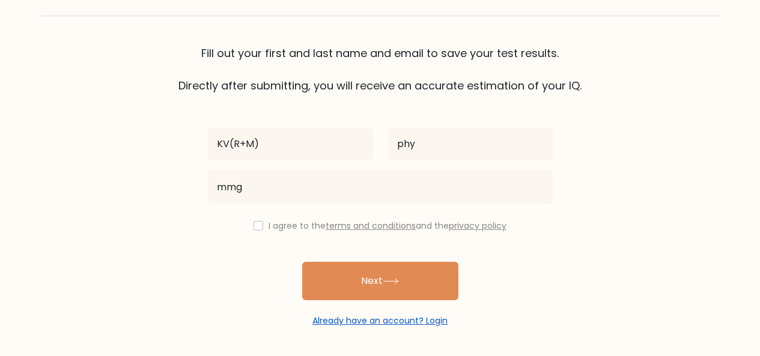
click at [353, 323] on link "Already have an account? Login" at bounding box center [379, 321] width 135 height 12
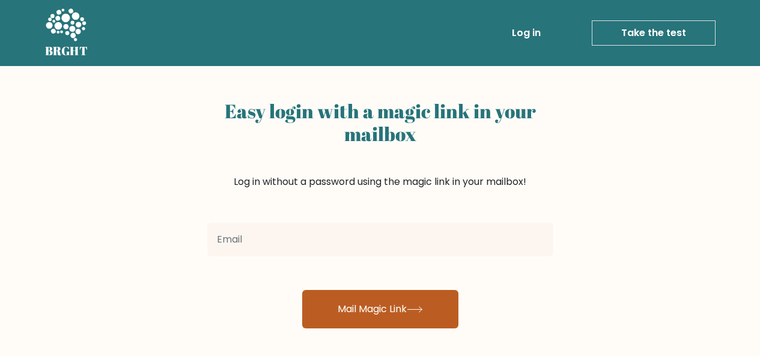
click at [354, 307] on button "Mail Magic Link" at bounding box center [380, 309] width 156 height 38
